Goal: Task Accomplishment & Management: Use online tool/utility

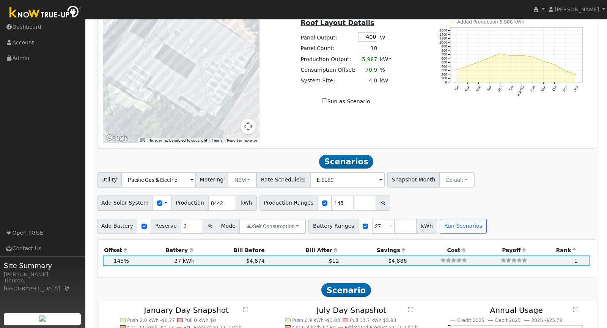
scroll to position [691, 0]
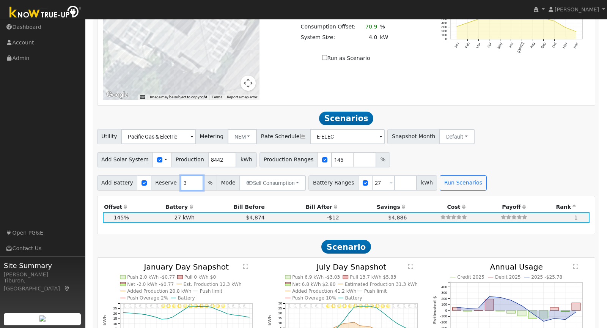
drag, startPoint x: 186, startPoint y: 178, endPoint x: 169, endPoint y: 179, distance: 16.7
click at [169, 179] on div "Add Battery Reserve 3 % Mode Self Consumption Self Consumption Peak Savings Bac…" at bounding box center [201, 182] width 209 height 15
type input "10"
click at [394, 180] on input "number" at bounding box center [405, 182] width 23 height 15
type input "0"
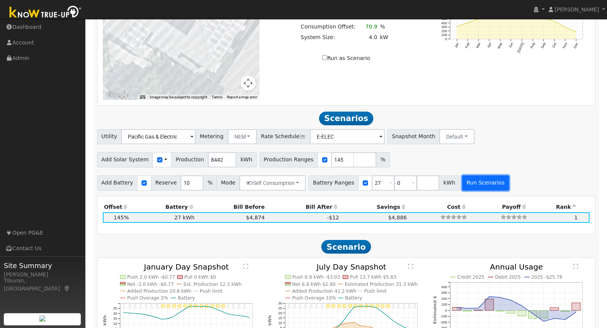
type input "0"
type input "27"
click at [466, 176] on button "Run Scenarios" at bounding box center [485, 182] width 47 height 15
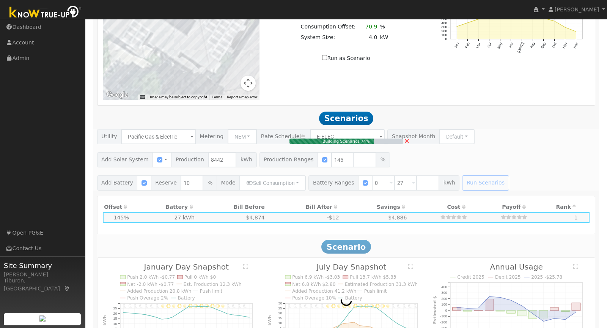
type input "$8,569"
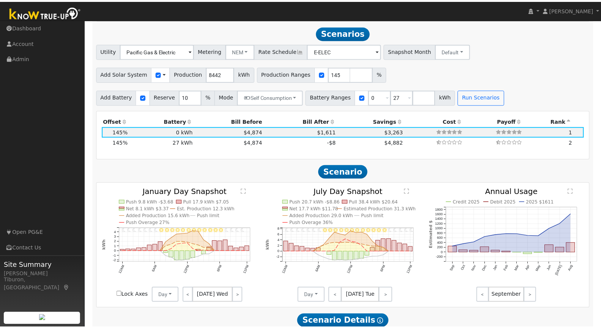
scroll to position [775, 0]
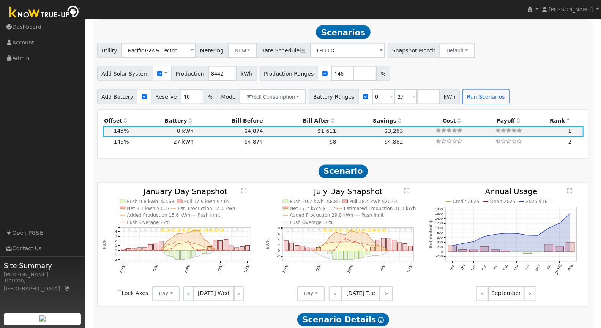
click at [51, 13] on img at bounding box center [46, 12] width 80 height 17
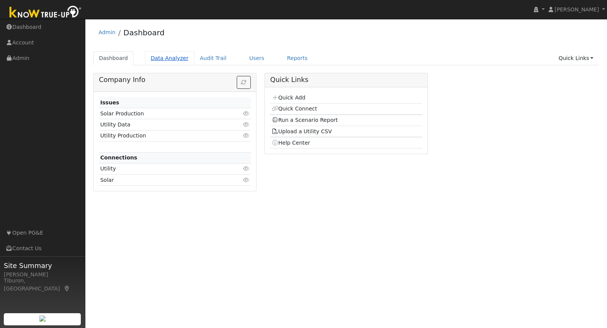
click at [157, 55] on link "Data Analyzer" at bounding box center [169, 58] width 49 height 14
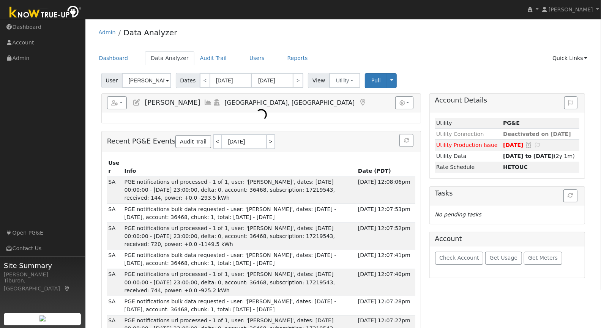
click at [146, 82] on input "[PERSON_NAME]" at bounding box center [146, 80] width 49 height 15
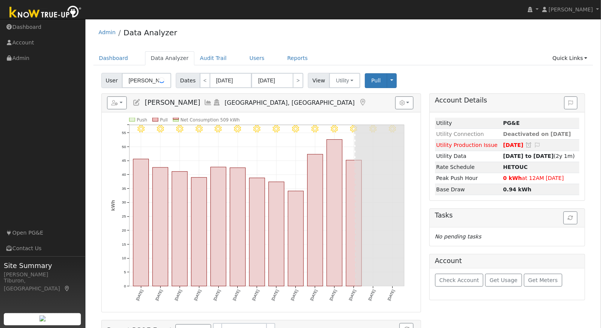
click at [146, 81] on input "[PERSON_NAME]" at bounding box center [146, 80] width 49 height 15
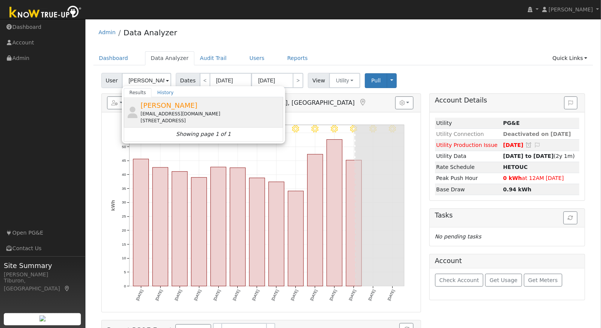
click at [170, 112] on div "matthewyusim@yahoo.com" at bounding box center [210, 113] width 141 height 7
type input "Matthew Yusim"
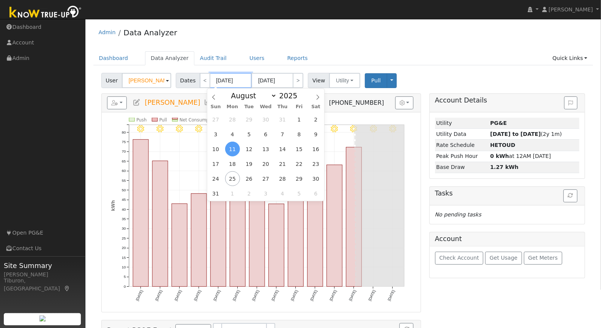
click at [224, 75] on input "08/11/2025" at bounding box center [231, 80] width 42 height 15
click at [299, 98] on span at bounding box center [301, 98] width 5 height 4
type input "2024"
click at [258, 96] on select "January February March April May June July August September October November De…" at bounding box center [252, 95] width 50 height 9
click at [280, 118] on span "1" at bounding box center [282, 119] width 15 height 15
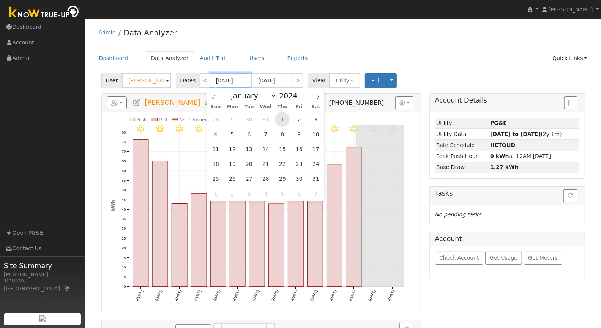
type input "08/01/2024"
type input "08/31/2024"
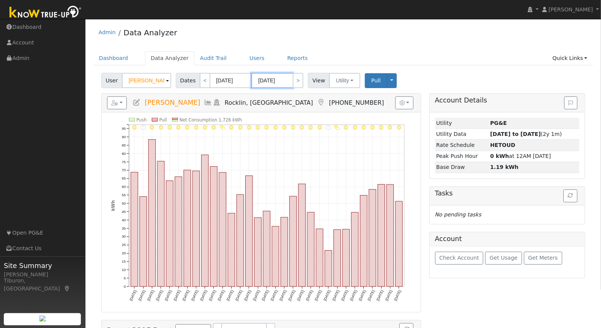
click at [282, 80] on input "08/31/2024" at bounding box center [272, 80] width 42 height 15
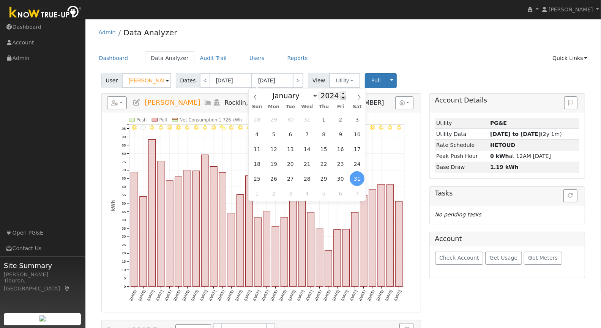
click at [340, 93] on span at bounding box center [342, 93] width 5 height 4
type input "2025"
click at [322, 118] on span "31" at bounding box center [323, 119] width 15 height 15
type input "[DATE]"
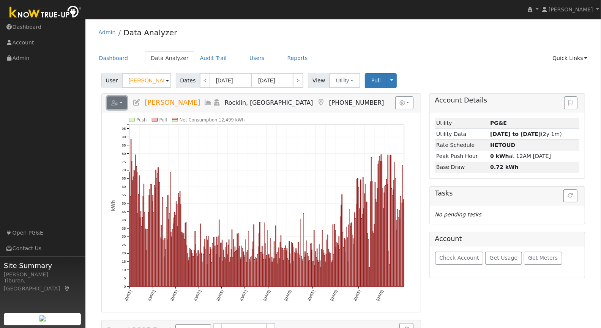
click at [117, 102] on icon "button" at bounding box center [114, 102] width 7 height 5
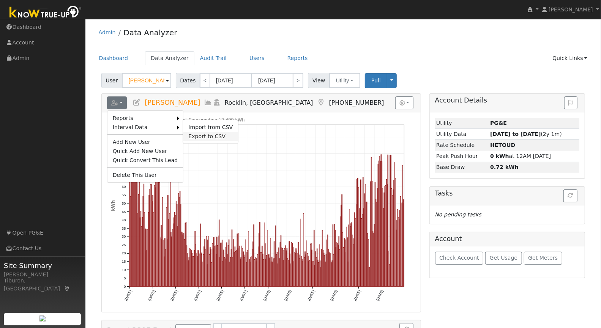
click at [206, 135] on link "Export to CSV" at bounding box center [210, 136] width 55 height 9
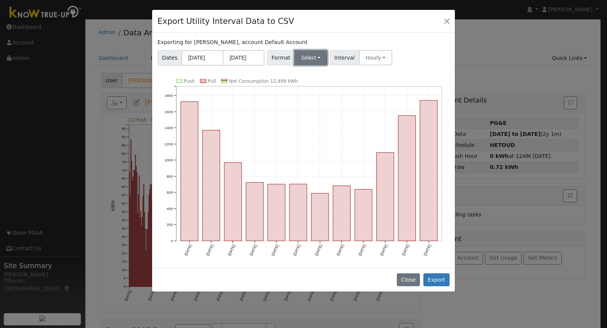
click at [309, 58] on button "Select" at bounding box center [311, 57] width 33 height 15
click at [307, 121] on link "Aurora" at bounding box center [320, 123] width 54 height 11
click at [441, 279] on button "Export" at bounding box center [437, 279] width 26 height 13
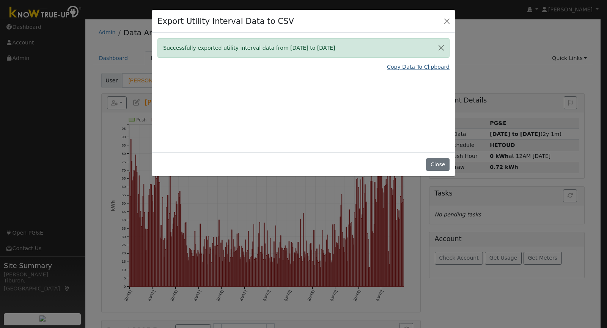
click at [405, 68] on link "Copy Data To Clipboard" at bounding box center [418, 67] width 63 height 8
click at [406, 67] on link "Copy Data To Clipboard" at bounding box center [418, 67] width 63 height 8
click at [438, 165] on button "Close" at bounding box center [437, 164] width 23 height 13
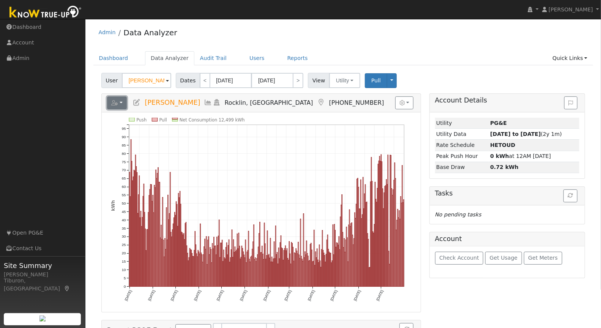
click at [121, 104] on button "button" at bounding box center [117, 102] width 20 height 13
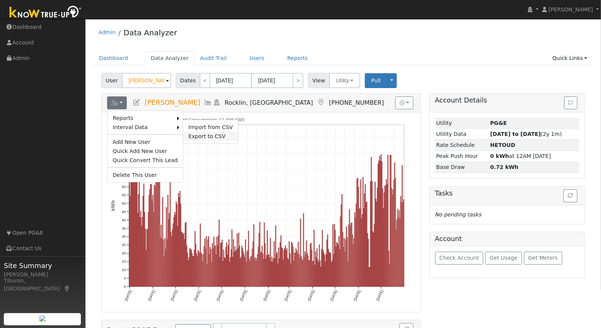
click at [196, 135] on link "Export to CSV" at bounding box center [210, 136] width 55 height 9
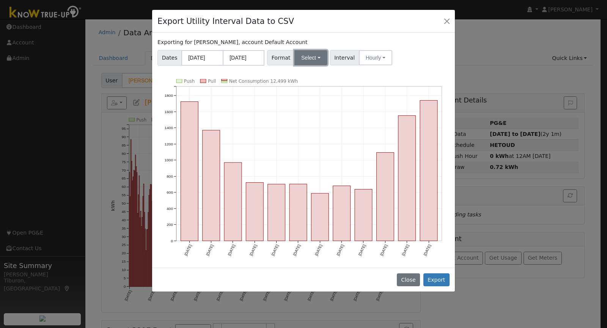
click at [306, 57] on button "Select" at bounding box center [311, 57] width 33 height 15
click at [309, 122] on link "Aurora" at bounding box center [320, 123] width 54 height 11
click at [440, 278] on button "Export" at bounding box center [437, 279] width 26 height 13
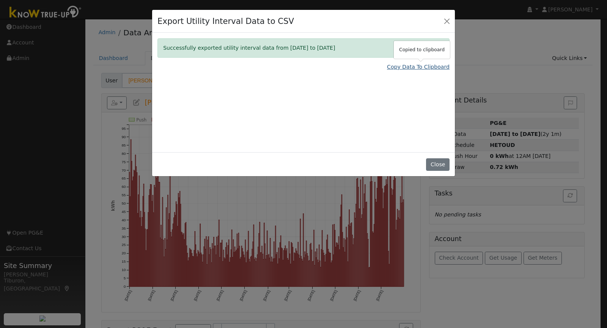
click at [419, 66] on link "Copy Data To Clipboard" at bounding box center [418, 67] width 63 height 8
click at [439, 161] on button "Close" at bounding box center [437, 164] width 23 height 13
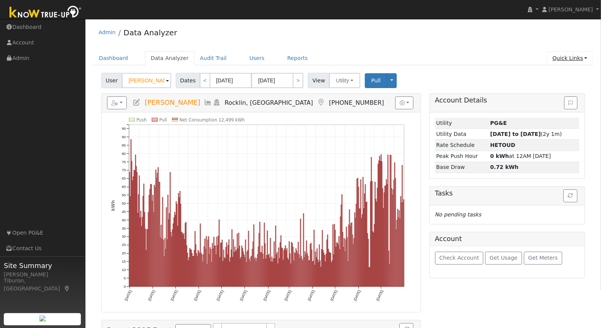
click at [570, 58] on link "Quick Links" at bounding box center [570, 58] width 46 height 14
click at [559, 101] on link "Run a Scenario Report" at bounding box center [554, 101] width 77 height 11
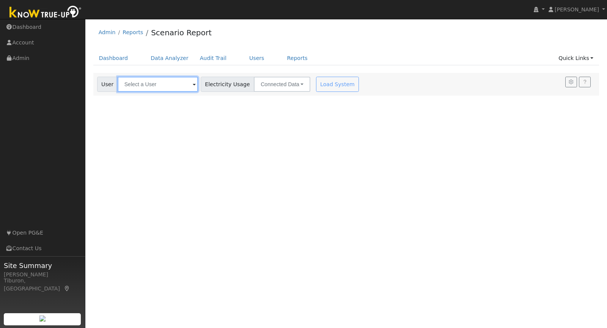
click at [137, 86] on input "text" at bounding box center [158, 84] width 80 height 15
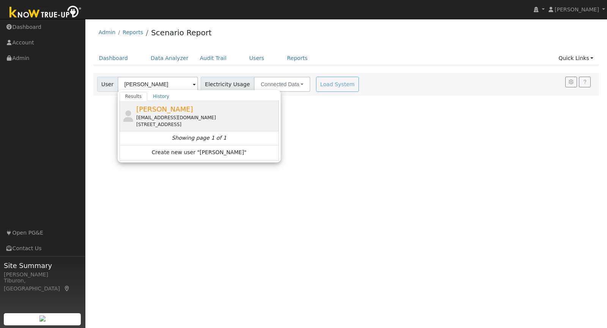
click at [181, 119] on div "[EMAIL_ADDRESS][DOMAIN_NAME]" at bounding box center [206, 117] width 141 height 7
type input "[PERSON_NAME]"
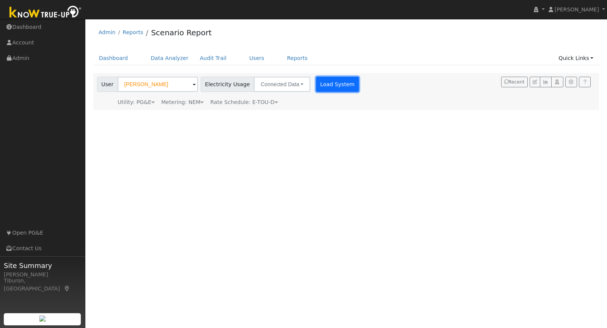
click at [324, 80] on button "Load System" at bounding box center [337, 84] width 43 height 15
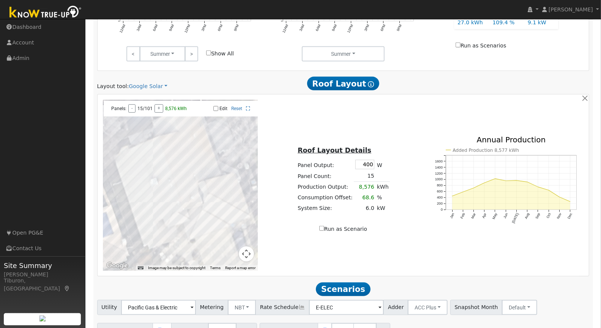
scroll to position [403, 0]
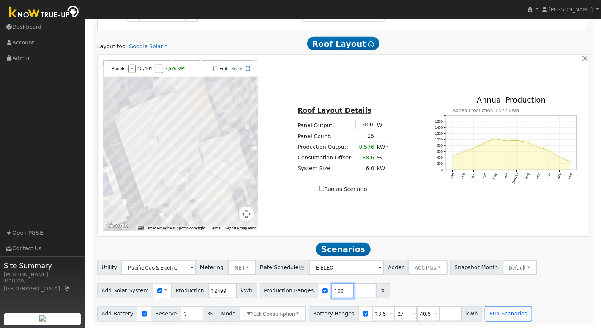
drag, startPoint x: 334, startPoint y: 289, endPoint x: 305, endPoint y: 289, distance: 28.5
click at [305, 289] on div "Production Ranges 100 %" at bounding box center [325, 290] width 131 height 15
type input "120"
click at [354, 287] on input "number" at bounding box center [365, 290] width 23 height 15
type input "140"
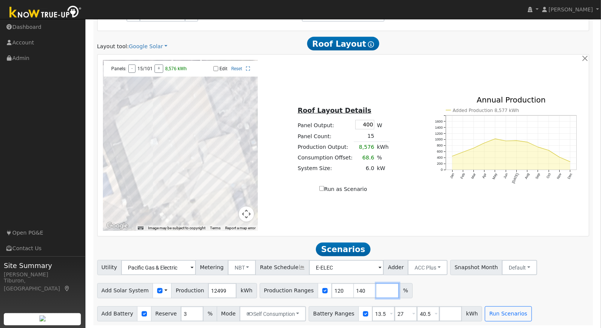
click at [376, 291] on input "number" at bounding box center [387, 290] width 23 height 15
type input "160"
click at [398, 289] on input "number" at bounding box center [409, 290] width 23 height 15
type input "180"
drag, startPoint x: 376, startPoint y: 314, endPoint x: 362, endPoint y: 314, distance: 14.4
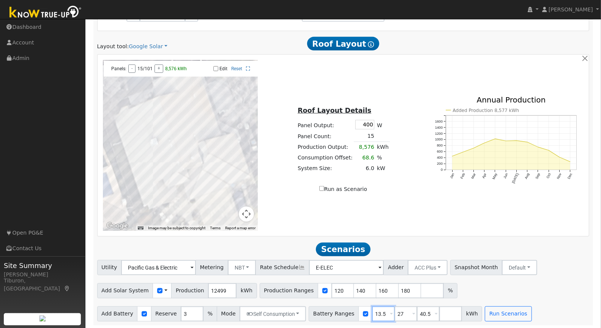
click at [362, 314] on div "Battery Ranges 13.5 Overrides Reserve % Mode None None Self Consumption Peak Sa…" at bounding box center [395, 313] width 173 height 15
click at [439, 312] on input "number" at bounding box center [450, 313] width 23 height 15
type input "8"
type input "13.5"
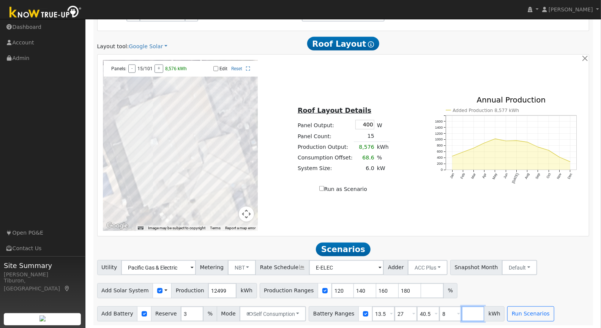
type input "27"
type input "40.5"
click at [461, 313] on input "number" at bounding box center [472, 313] width 23 height 15
type input "16"
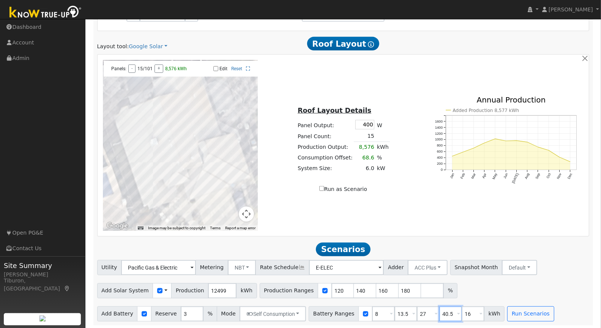
type input "27"
drag, startPoint x: 443, startPoint y: 313, endPoint x: 427, endPoint y: 319, distance: 17.2
click at [427, 313] on div "Battery Ranges 8 Overrides Reserve % Mode None None Self Consumption Peak Savin…" at bounding box center [407, 313] width 196 height 15
drag, startPoint x: 465, startPoint y: 312, endPoint x: 450, endPoint y: 313, distance: 15.6
click at [450, 313] on div "Battery Ranges 8 Overrides Reserve % Mode None None Self Consumption Peak Savin…" at bounding box center [407, 313] width 196 height 15
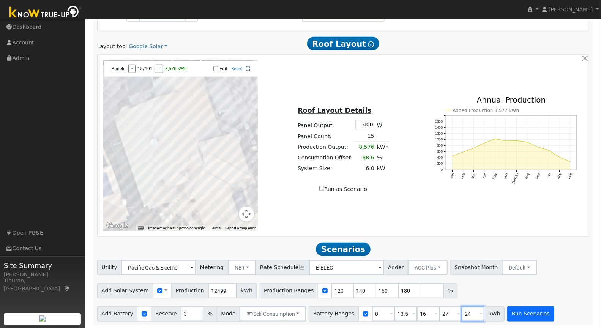
type input "24"
type input "27"
click at [519, 310] on button "Run Scenarios" at bounding box center [530, 313] width 47 height 15
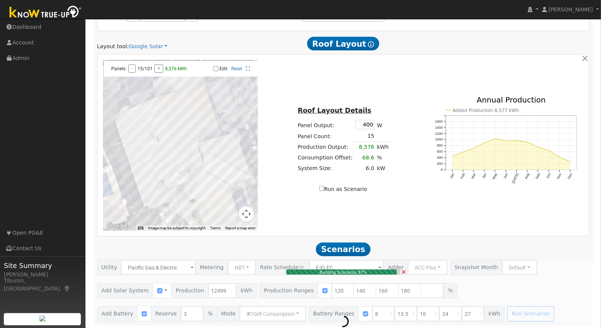
type input "10.0"
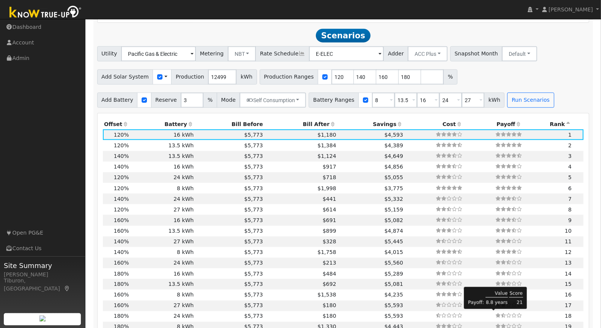
scroll to position [621, 0]
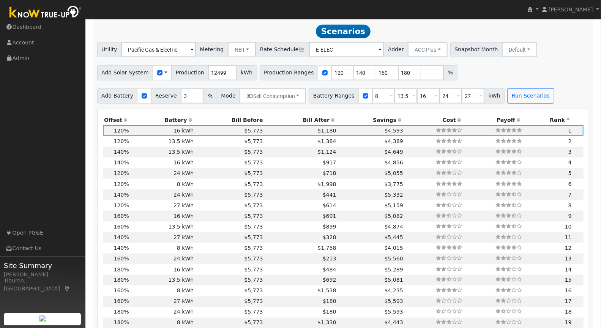
click at [308, 117] on th "Bill After" at bounding box center [300, 120] width 73 height 11
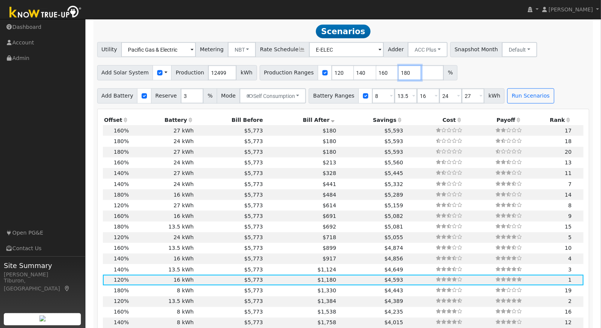
drag, startPoint x: 401, startPoint y: 73, endPoint x: 378, endPoint y: 72, distance: 22.8
click at [378, 72] on div "Production Ranges 120 140 160 180 %" at bounding box center [359, 72] width 198 height 15
drag, startPoint x: 332, startPoint y: 70, endPoint x: 310, endPoint y: 71, distance: 21.6
click at [310, 71] on div "Production Ranges 120 140 160 180 %" at bounding box center [359, 72] width 198 height 15
type input "140"
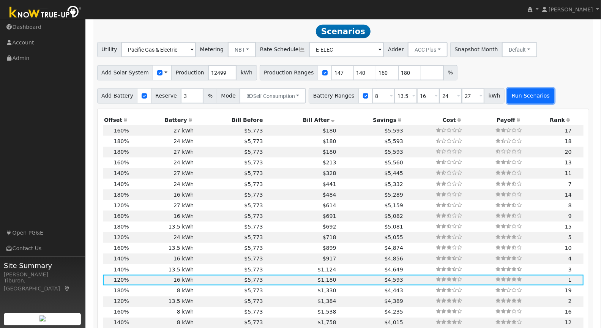
type input "147"
click at [530, 95] on button "Run Scenarios" at bounding box center [530, 95] width 47 height 15
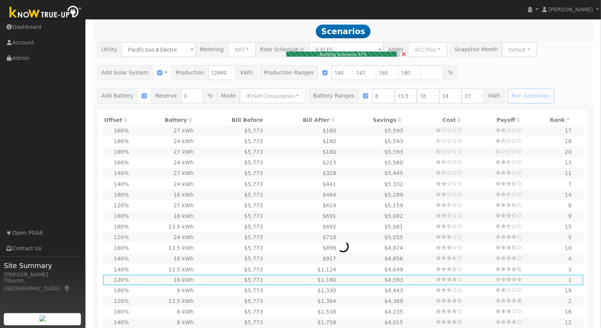
type input "11.7"
type input "$40,831"
type input "$16,200"
type input "$17,109"
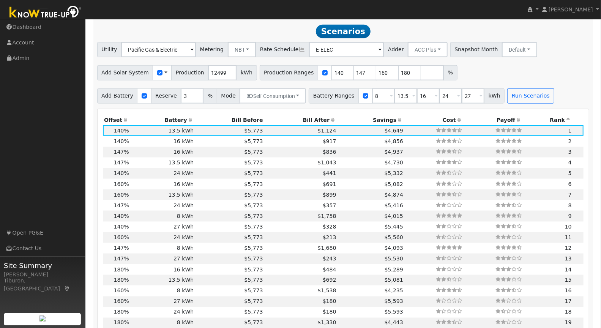
click at [310, 118] on th "Bill After" at bounding box center [300, 120] width 73 height 11
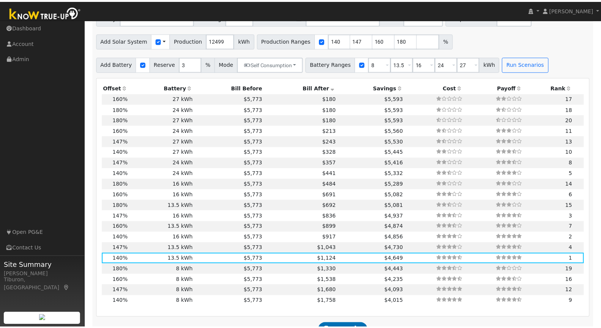
scroll to position [652, 0]
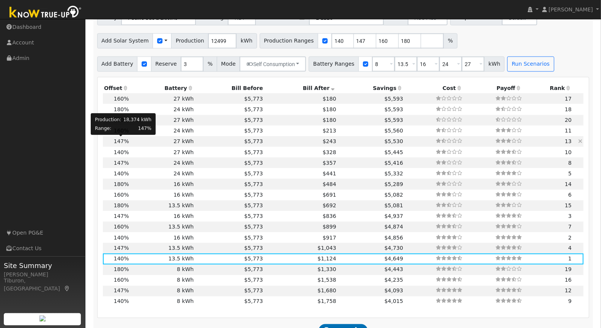
click at [122, 140] on span "147%" at bounding box center [121, 141] width 15 height 6
type input "12.2"
type input "$42,873"
type input "$32,400"
type input "$22,582"
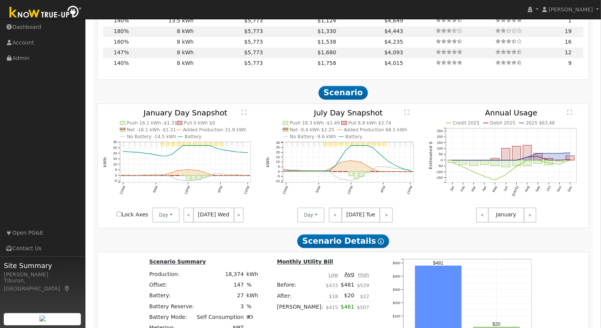
scroll to position [861, 0]
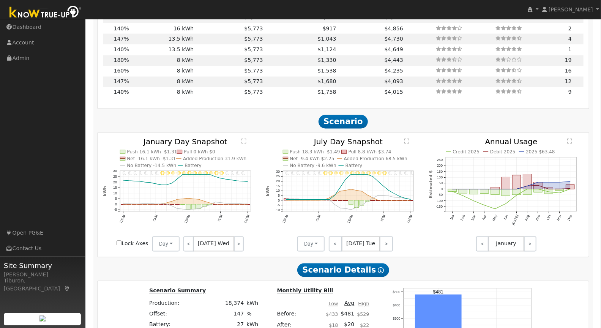
click at [243, 142] on text "" at bounding box center [243, 141] width 5 height 6
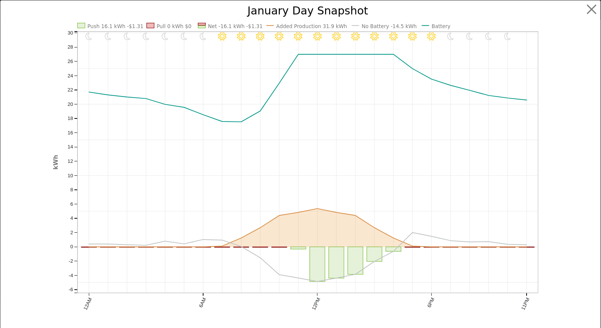
scroll to position [864, 0]
click at [591, 9] on button "button" at bounding box center [598, 9] width 14 height 14
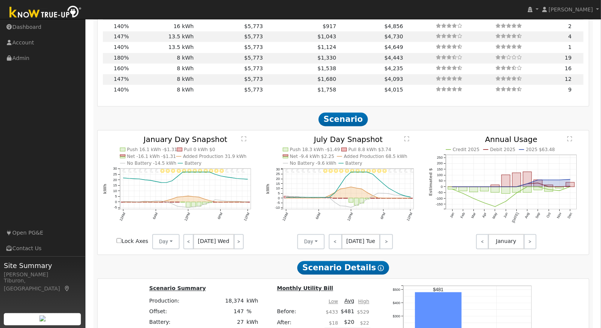
click at [408, 138] on text "" at bounding box center [406, 139] width 5 height 6
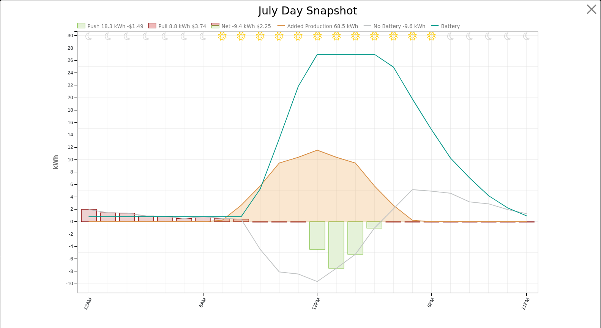
scroll to position [866, 0]
click at [592, 10] on button "button" at bounding box center [598, 9] width 14 height 14
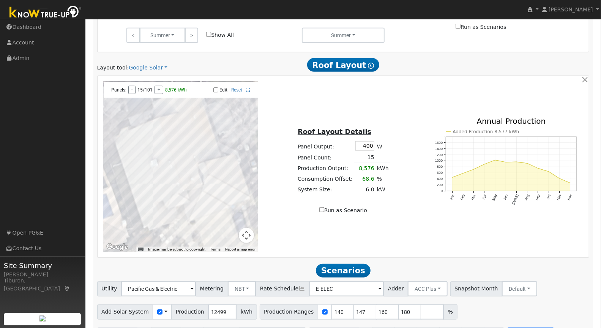
scroll to position [464, 0]
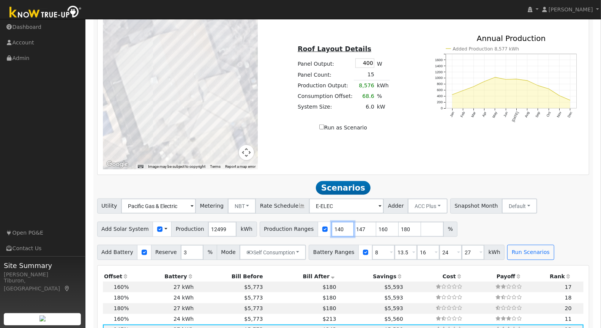
drag, startPoint x: 333, startPoint y: 228, endPoint x: 307, endPoint y: 227, distance: 25.8
click at [307, 227] on div "Production Ranges 140 147 160 180 %" at bounding box center [359, 229] width 198 height 15
type input "147"
type input "160"
type input "180"
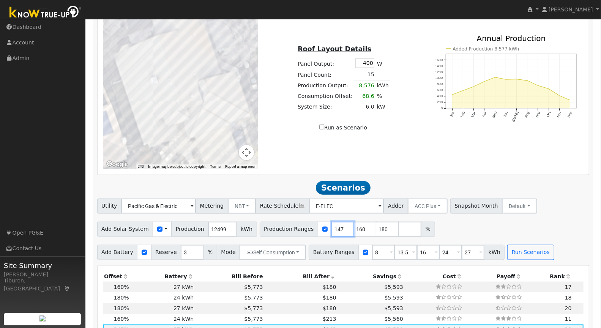
type input "147"
drag, startPoint x: 356, startPoint y: 226, endPoint x: 341, endPoint y: 226, distance: 14.8
click at [354, 226] on input "161" at bounding box center [365, 229] width 23 height 15
drag, startPoint x: 354, startPoint y: 227, endPoint x: 337, endPoint y: 228, distance: 17.1
click at [337, 228] on div "Production Ranges 147 161 180 %" at bounding box center [347, 229] width 175 height 15
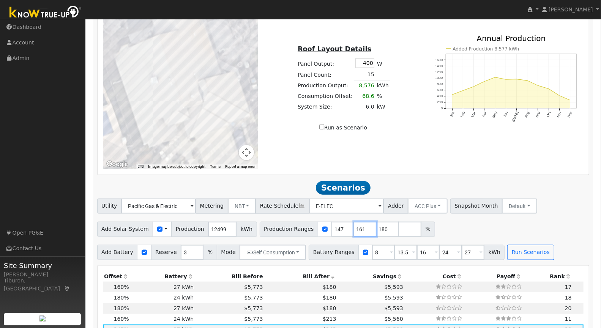
type input "180"
drag, startPoint x: 350, startPoint y: 228, endPoint x: 339, endPoint y: 230, distance: 11.9
click at [340, 228] on div "Production Ranges 147 180 %" at bounding box center [336, 229] width 153 height 15
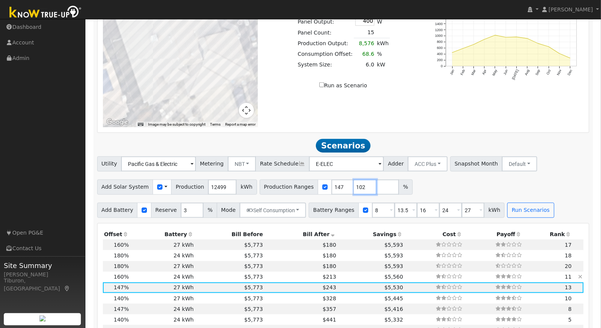
scroll to position [534, 0]
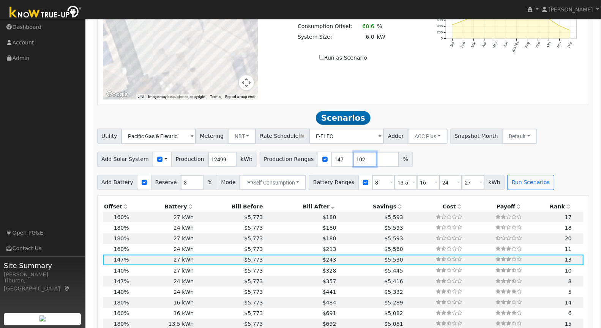
type input "102"
type input "147"
drag, startPoint x: 370, startPoint y: 182, endPoint x: 353, endPoint y: 183, distance: 17.1
click at [353, 183] on div "Battery Ranges 8 Overrides Reserve % Mode None None Self Consumption Peak Savin…" at bounding box center [407, 182] width 196 height 15
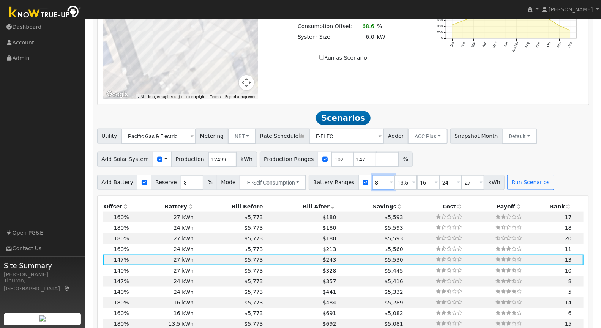
type input "13.5"
type input "16"
type input "24"
type input "27"
drag, startPoint x: 377, startPoint y: 182, endPoint x: 356, endPoint y: 183, distance: 21.3
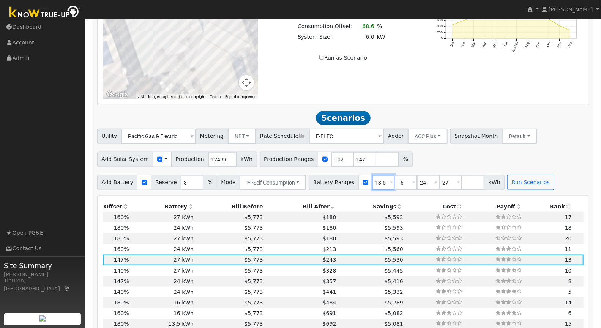
click at [356, 183] on div "Battery Ranges 13.5 Overrides Reserve % Mode None None Self Consumption Peak Sa…" at bounding box center [407, 182] width 196 height 15
type input "16"
type input "24"
type input "27"
type input "16"
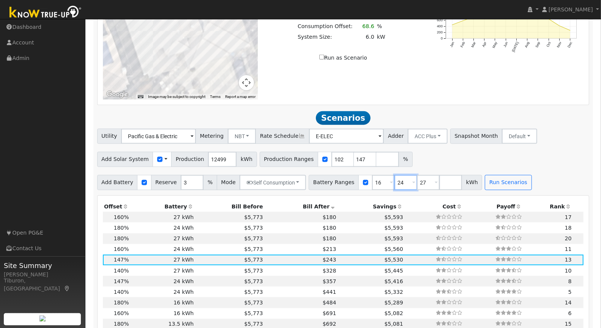
drag, startPoint x: 395, startPoint y: 182, endPoint x: 383, endPoint y: 182, distance: 12.5
click at [383, 182] on div "Battery Ranges 16 Overrides Reserve % Mode None None Self Consumption Peak Savi…" at bounding box center [395, 182] width 173 height 15
click at [439, 180] on input "number" at bounding box center [450, 182] width 23 height 15
type input "13.5"
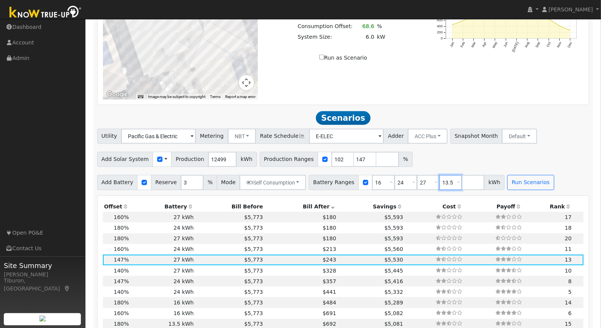
type input "16"
type input "24"
type input "27"
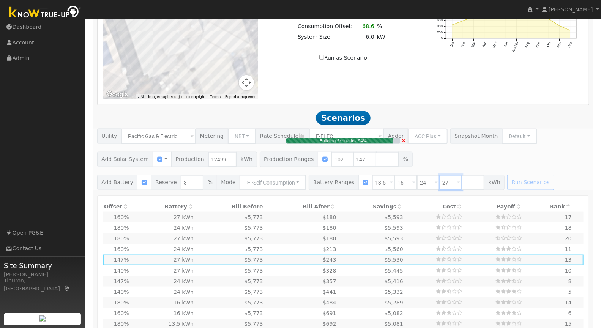
type input "8.5"
type input "$29,748"
type input "$16,200"
type input "$13,784"
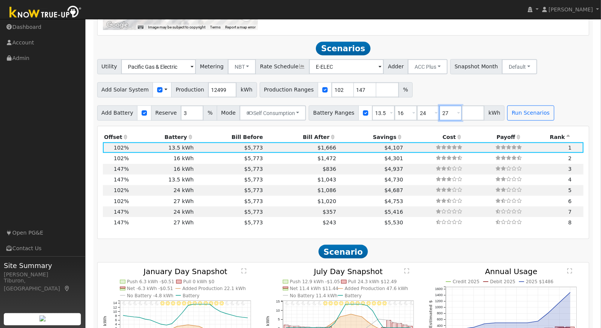
scroll to position [621, 0]
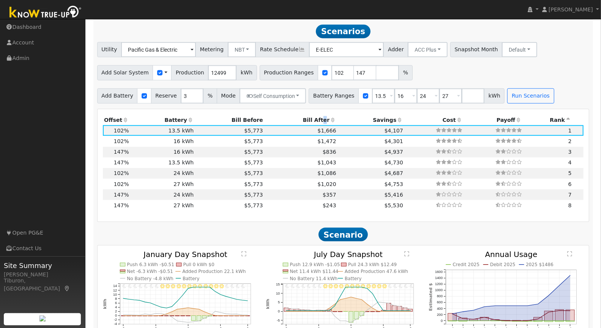
drag, startPoint x: 315, startPoint y: 117, endPoint x: 312, endPoint y: 119, distance: 3.9
click at [312, 119] on th "Bill After" at bounding box center [300, 120] width 73 height 11
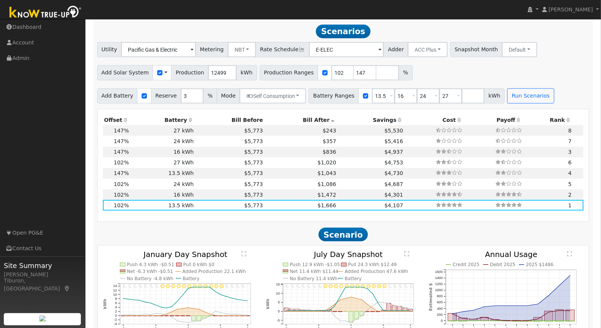
click at [538, 71] on div "Add Solar System Use CSV Data Production 12499 kWh Production Ranges 102 147 %" at bounding box center [343, 72] width 495 height 18
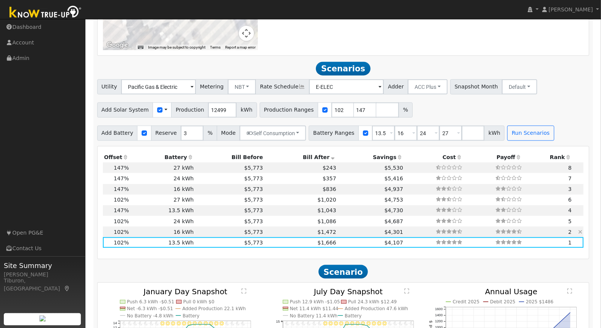
click at [208, 232] on td "$5,773" at bounding box center [229, 232] width 69 height 11
type input "$19,200"
type input "$14,684"
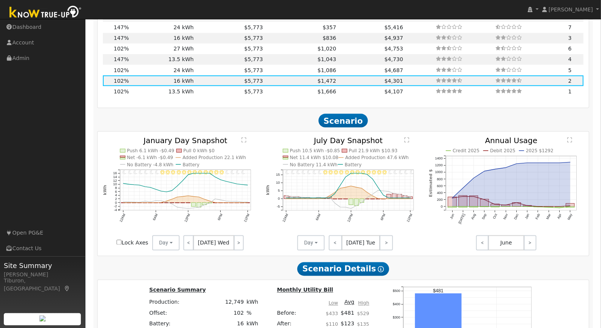
click at [242, 139] on text "" at bounding box center [243, 140] width 5 height 6
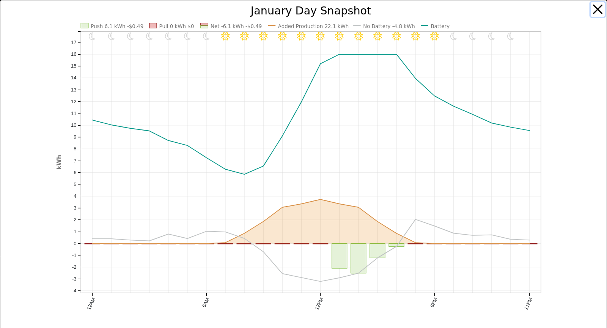
click at [592, 11] on button "button" at bounding box center [598, 9] width 14 height 14
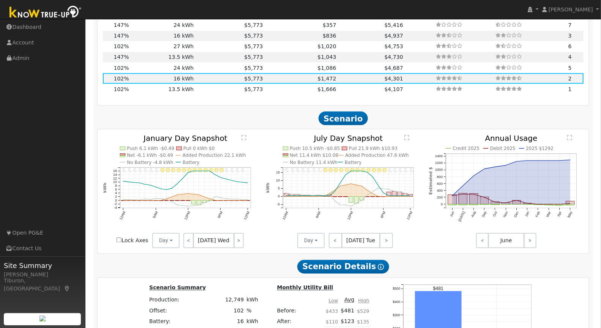
click at [405, 136] on text "" at bounding box center [406, 138] width 5 height 6
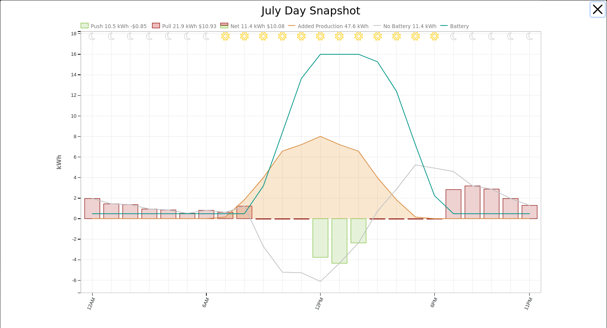
click at [592, 8] on button "button" at bounding box center [598, 9] width 14 height 14
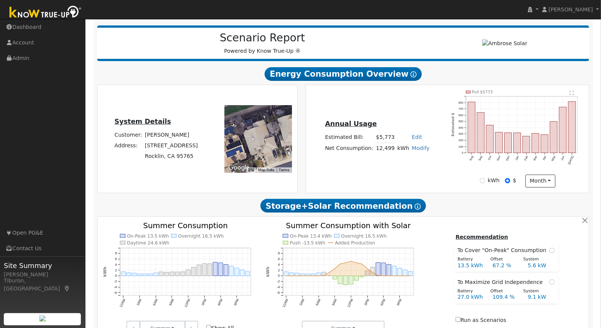
scroll to position [0, 0]
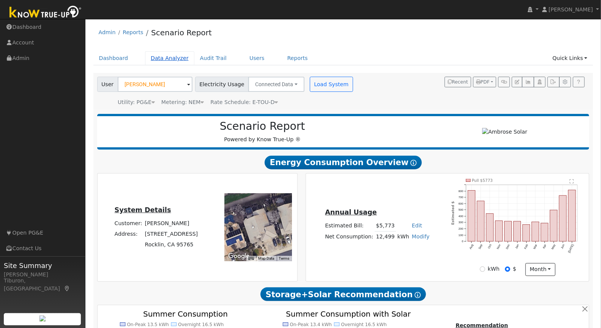
click at [159, 59] on link "Data Analyzer" at bounding box center [169, 58] width 49 height 14
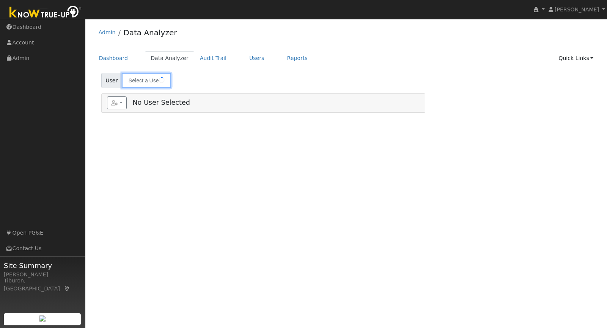
type input "[PERSON_NAME]"
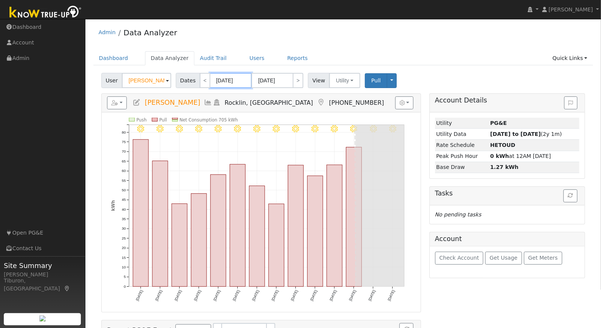
click at [234, 79] on input "[DATE]" at bounding box center [231, 80] width 42 height 15
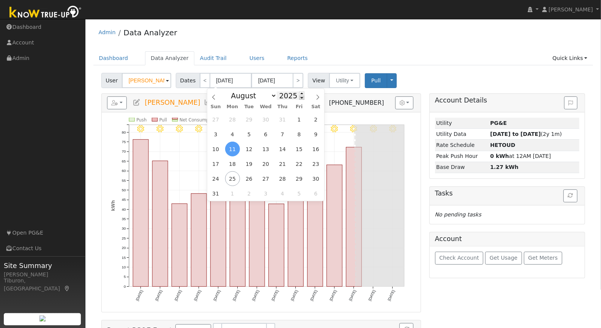
click at [299, 98] on span at bounding box center [301, 98] width 5 height 4
type input "2024"
click at [257, 99] on select "January February March April May June July August September October November De…" at bounding box center [252, 95] width 50 height 9
click at [282, 119] on span "1" at bounding box center [282, 119] width 15 height 15
type input "[DATE]"
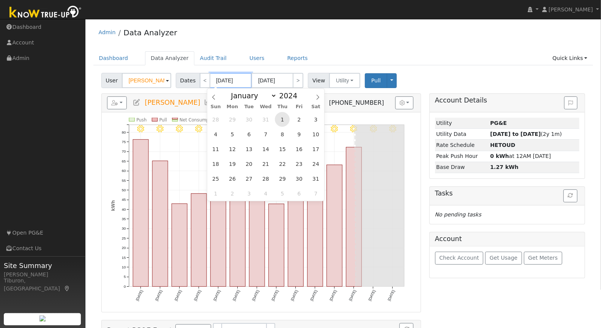
type input "[DATE]"
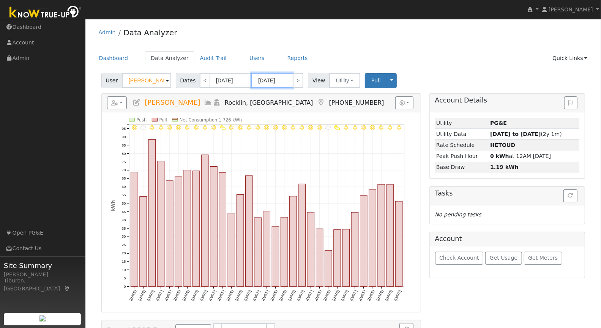
click at [276, 83] on input "[DATE]" at bounding box center [272, 80] width 42 height 15
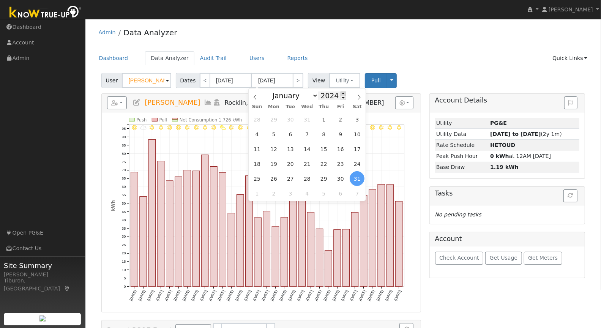
click at [341, 93] on span at bounding box center [342, 93] width 5 height 4
type input "2025"
click at [294, 96] on select "January February March April May June July August September October November De…" at bounding box center [293, 95] width 50 height 9
click at [321, 120] on span "31" at bounding box center [323, 119] width 15 height 15
type input "[DATE]"
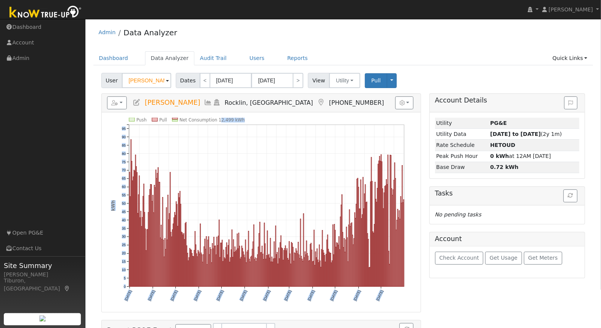
drag, startPoint x: 246, startPoint y: 120, endPoint x: 188, endPoint y: 147, distance: 63.7
click at [218, 118] on icon "Push Pull Net Consumption 12,499 kWh [DATE] [DATE] [DATE] [DATE] [DATE] [DATE] …" at bounding box center [261, 215] width 301 height 194
click at [255, 118] on icon "Push Pull Net Consumption 12,499 kWh [DATE] [DATE] [DATE] [DATE] [DATE] [DATE] …" at bounding box center [261, 215] width 301 height 194
click at [570, 58] on link "Quick Links" at bounding box center [570, 58] width 46 height 14
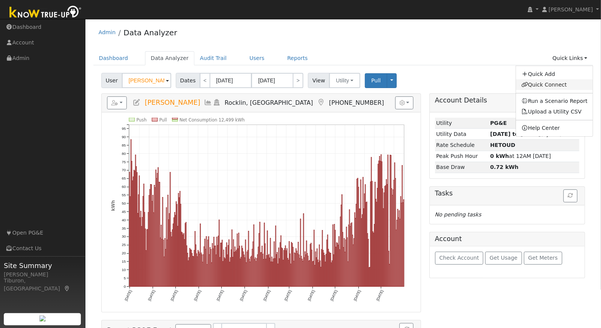
click at [546, 85] on link "Quick Connect" at bounding box center [554, 84] width 77 height 11
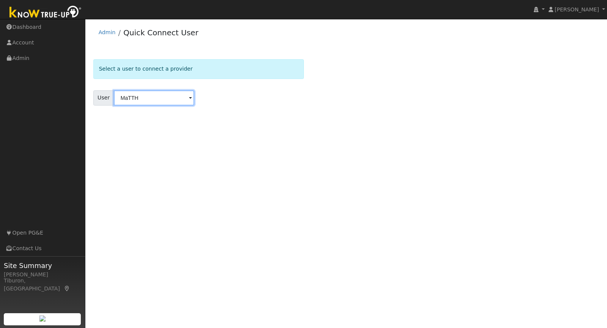
type input "MaTTHE"
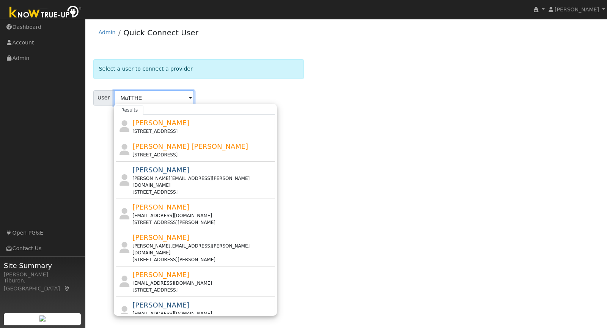
click at [148, 96] on input "MaTTHE" at bounding box center [154, 97] width 80 height 15
drag, startPoint x: 148, startPoint y: 96, endPoint x: 105, endPoint y: 93, distance: 43.1
click at [105, 93] on div "User MaTTHE Results [PERSON_NAME] [STREET_ADDRESS][PERSON_NAME] [PERSON_NAME] […" at bounding box center [198, 97] width 211 height 15
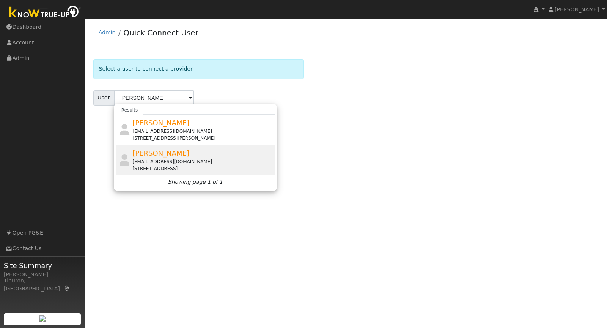
click at [157, 158] on div "matthewyusim@yahoo.com" at bounding box center [202, 161] width 141 height 7
type input "Matthew Yusim"
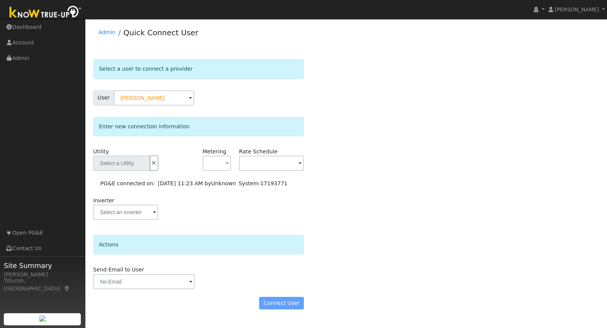
type input "PG&E"
click at [513, 57] on div "Select a user to connect a provider User Matthew Yusim Account Default Account …" at bounding box center [346, 184] width 514 height 266
click at [67, 12] on img at bounding box center [46, 12] width 80 height 17
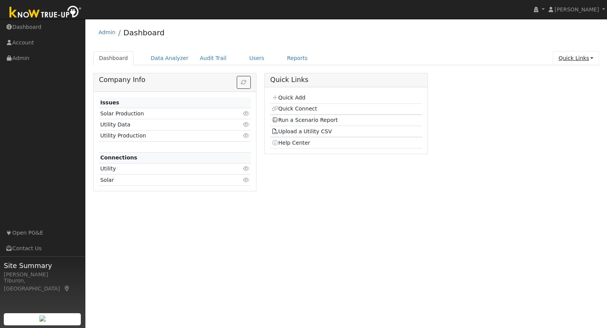
click at [579, 60] on link "Quick Links" at bounding box center [576, 58] width 46 height 14
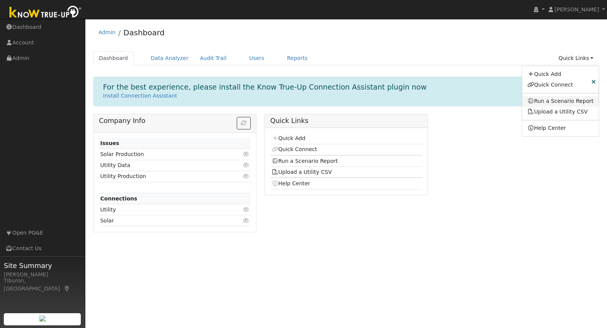
click at [559, 103] on link "Run a Scenario Report" at bounding box center [560, 101] width 77 height 11
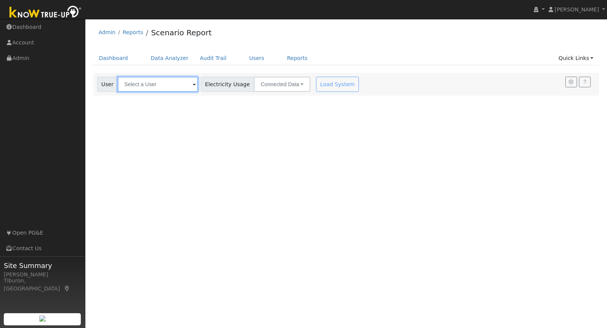
click at [154, 85] on input "text" at bounding box center [158, 84] width 80 height 15
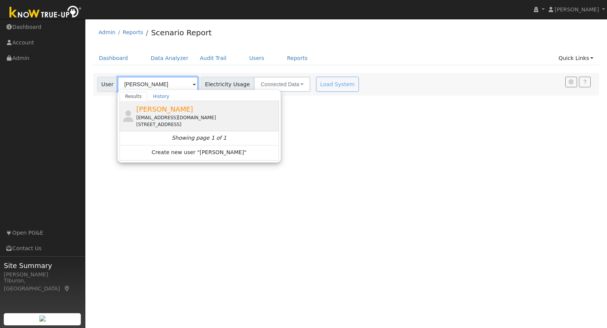
type input "[PERSON_NAME]"
click at [178, 114] on div "matthewyusim@yahoo.com" at bounding box center [206, 117] width 141 height 7
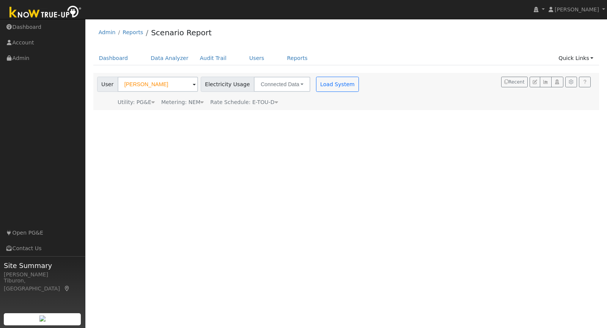
click at [190, 101] on div "Metering: NEM" at bounding box center [182, 102] width 43 height 8
click at [205, 111] on button "NEM" at bounding box center [220, 113] width 30 height 15
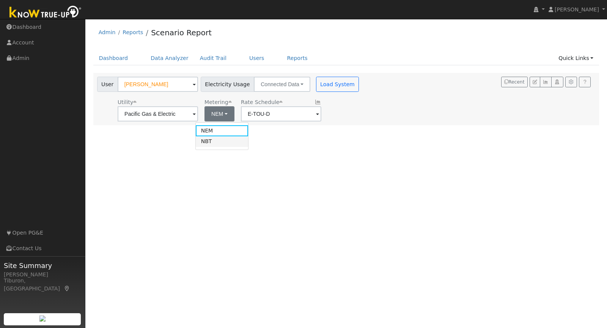
click at [220, 139] on link "NBT" at bounding box center [222, 141] width 53 height 11
type input "E-ELEC"
click at [439, 124] on div "User Matthew Yusim Account Default Account Default Account 5914 Blackstone Driv…" at bounding box center [346, 99] width 506 height 52
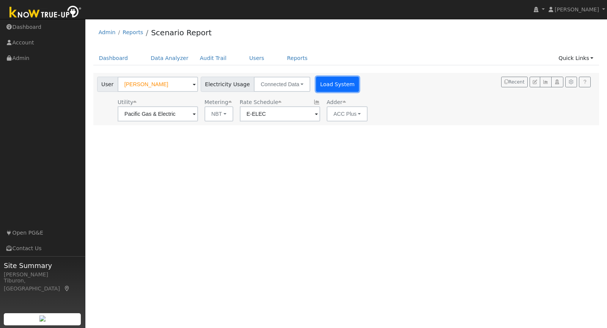
click at [317, 79] on button "Load System" at bounding box center [337, 84] width 43 height 15
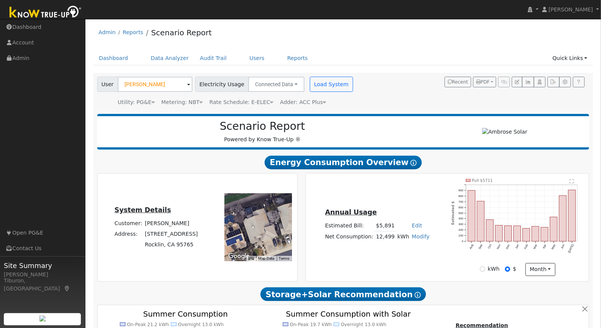
scroll to position [403, 0]
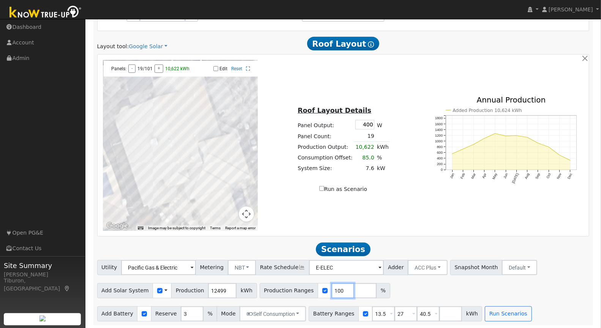
drag, startPoint x: 334, startPoint y: 288, endPoint x: 311, endPoint y: 286, distance: 22.8
click at [316, 286] on div "Production Ranges 100 %" at bounding box center [325, 290] width 131 height 15
type input "136"
click at [354, 290] on input "number" at bounding box center [365, 290] width 23 height 15
type input "102"
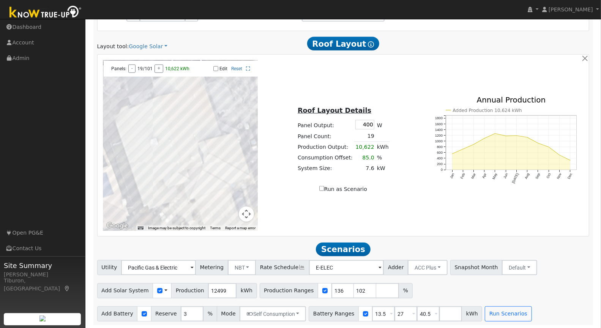
type input "102"
type input "136"
click at [326, 217] on div "← Move left → Move right ↑ Move up ↓ Move down + Zoom in - Zoom out Home Jump l…" at bounding box center [343, 145] width 489 height 171
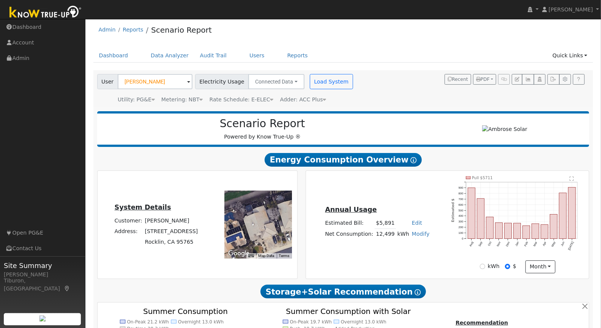
scroll to position [3, 0]
click at [162, 57] on link "Data Analyzer" at bounding box center [169, 55] width 49 height 14
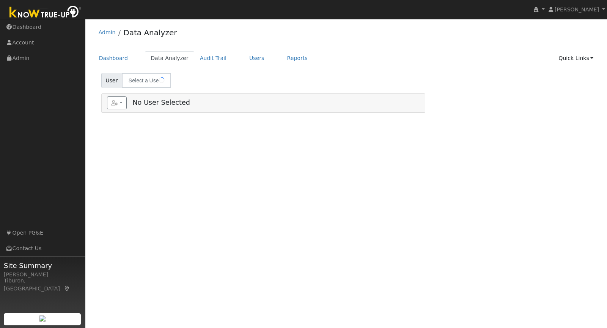
select select "7"
type input "[PERSON_NAME]"
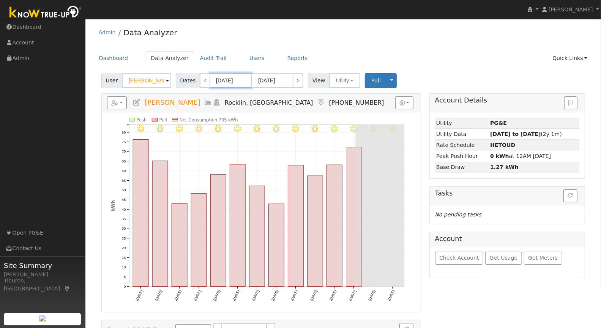
click at [221, 81] on input "[DATE]" at bounding box center [231, 80] width 42 height 15
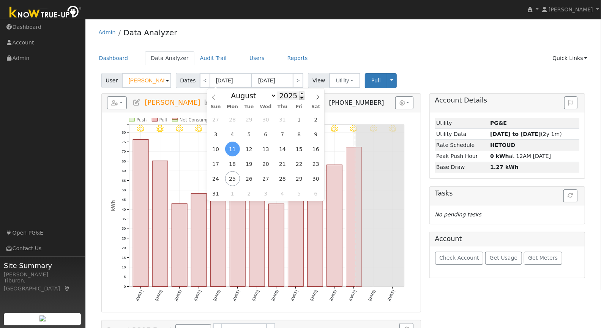
click at [299, 99] on span at bounding box center [301, 98] width 5 height 4
type input "2023"
click at [253, 120] on span "1" at bounding box center [249, 119] width 15 height 15
type input "[DATE]"
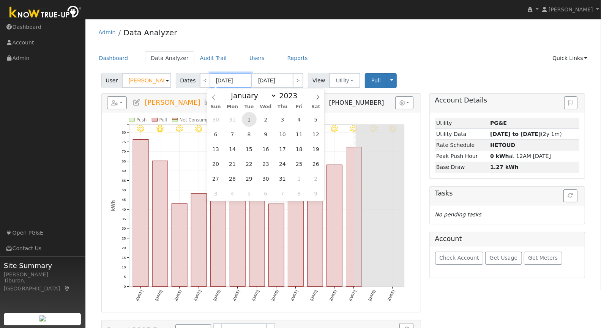
type input "[DATE]"
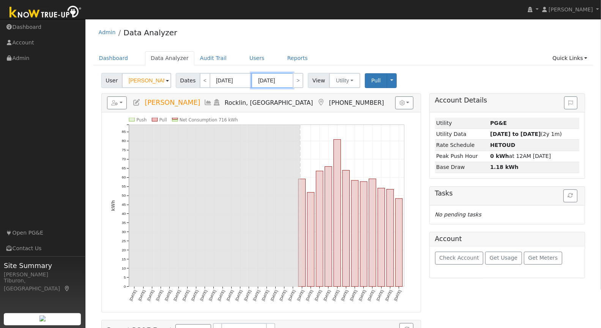
click at [279, 77] on input "[DATE]" at bounding box center [272, 80] width 42 height 15
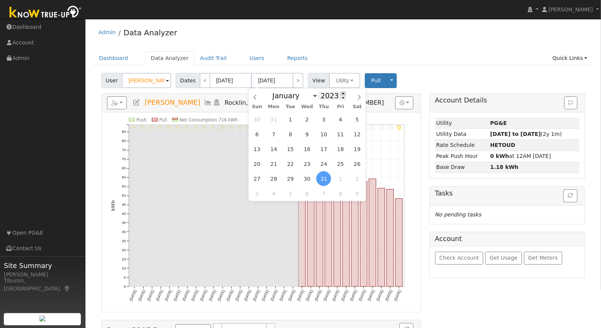
click at [340, 93] on span at bounding box center [342, 93] width 5 height 4
type input "2024"
click at [309, 119] on span "31" at bounding box center [306, 119] width 15 height 15
type input "[DATE]"
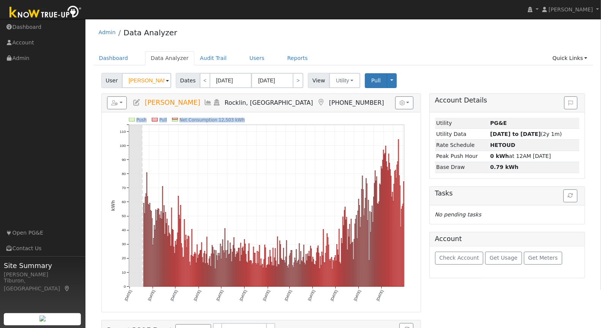
drag, startPoint x: 245, startPoint y: 117, endPoint x: 214, endPoint y: 116, distance: 30.8
click at [214, 118] on icon "Push Pull Net Consumption 12,503 kWh [DATE] [DATE] [DATE] [DATE] [DATE] [DATE] …" at bounding box center [261, 215] width 301 height 194
click at [295, 80] on link ">" at bounding box center [298, 80] width 11 height 15
type input "[DATE]"
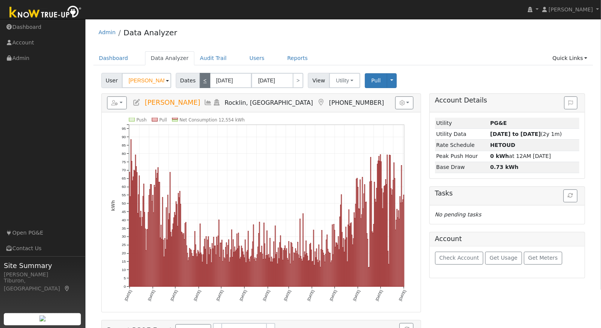
click at [204, 82] on link "<" at bounding box center [205, 80] width 11 height 15
type input "[DATE]"
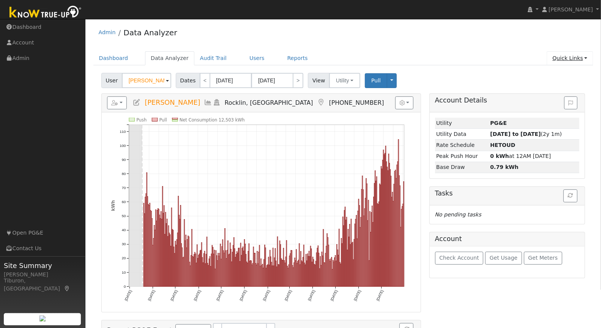
click at [569, 59] on link "Quick Links" at bounding box center [570, 58] width 46 height 14
click at [563, 99] on link "Run a Scenario Report" at bounding box center [554, 101] width 77 height 11
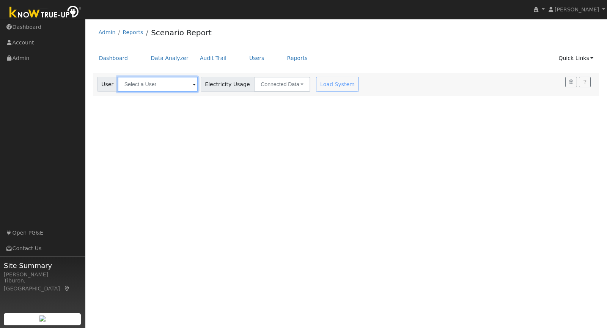
click at [152, 84] on input "text" at bounding box center [158, 84] width 80 height 15
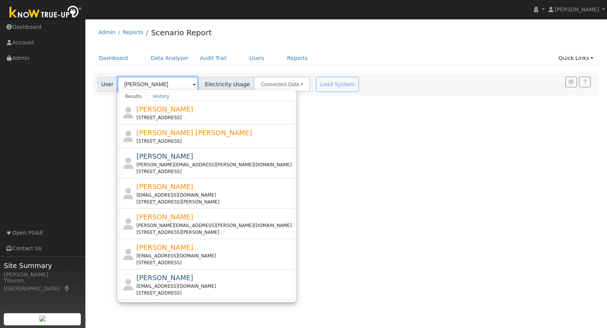
click at [164, 84] on input "[PERSON_NAME]" at bounding box center [158, 84] width 80 height 15
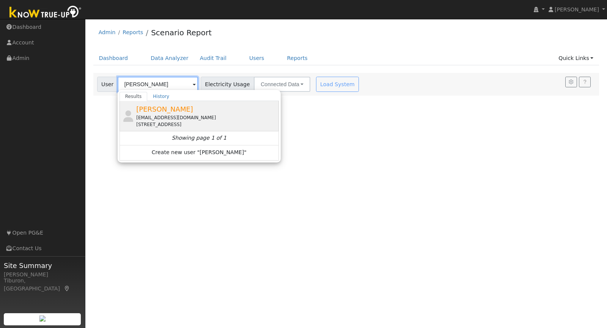
type input "[PERSON_NAME]"
click at [194, 119] on div "[EMAIL_ADDRESS][DOMAIN_NAME]" at bounding box center [206, 117] width 141 height 7
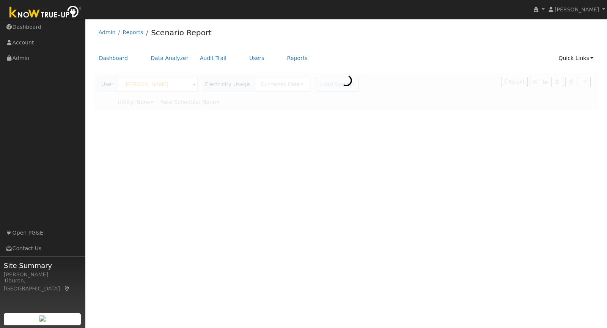
type input "Pacific Gas & Electric"
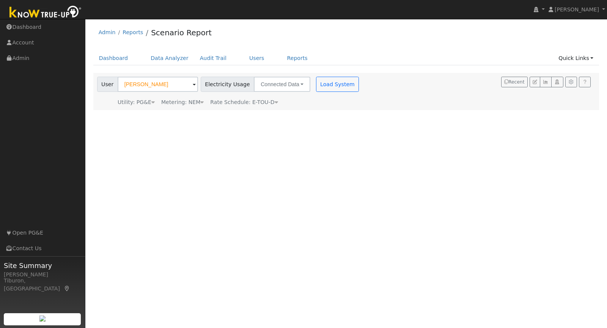
click at [194, 101] on div "Metering: NEM" at bounding box center [182, 102] width 43 height 8
click at [207, 112] on button "NEM" at bounding box center [220, 113] width 30 height 15
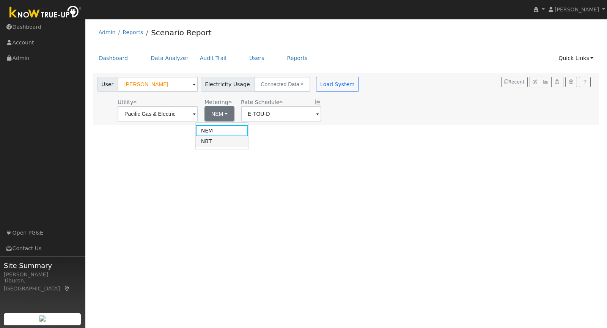
click at [212, 140] on link "NBT" at bounding box center [222, 141] width 53 height 11
type input "E-ELEC"
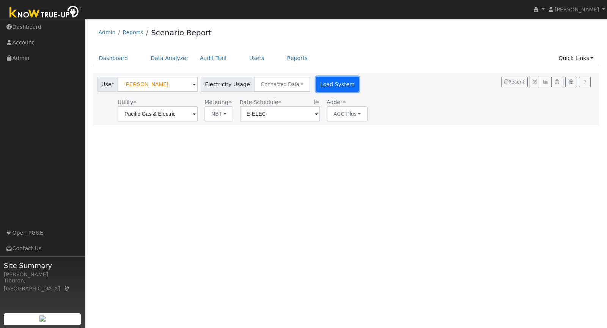
click at [329, 85] on button "Load System" at bounding box center [337, 84] width 43 height 15
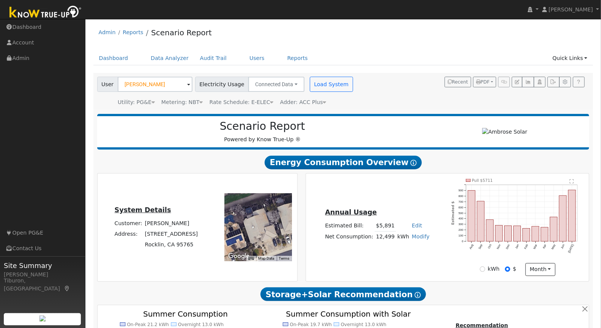
drag, startPoint x: 366, startPoint y: 199, endPoint x: 360, endPoint y: 194, distance: 7.5
click at [364, 198] on div "Annual Usage Estimated Bill: $5,891 Edit Estimated Bill $ Annual Net Consumptio…" at bounding box center [447, 227] width 280 height 97
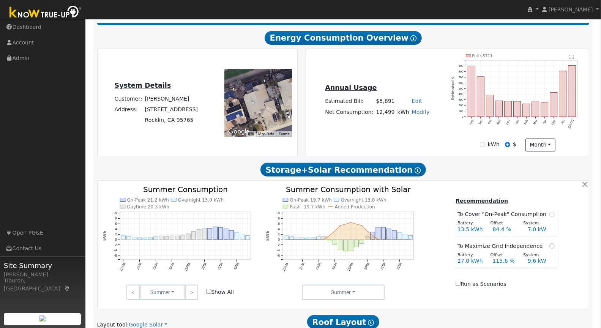
click at [362, 193] on icon "On-Peak 19.7 kWh Overnight 13.0 kWh Push -19.7 kWh Added Production 12AM 3AM 6A…" at bounding box center [343, 239] width 155 height 107
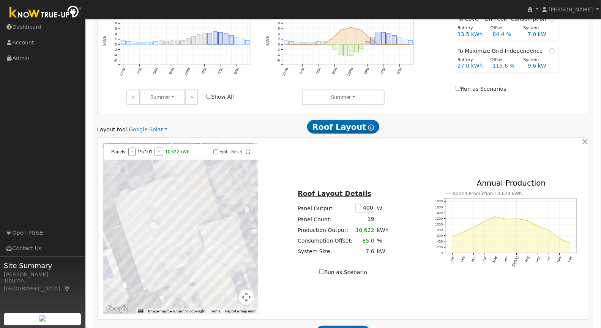
scroll to position [403, 0]
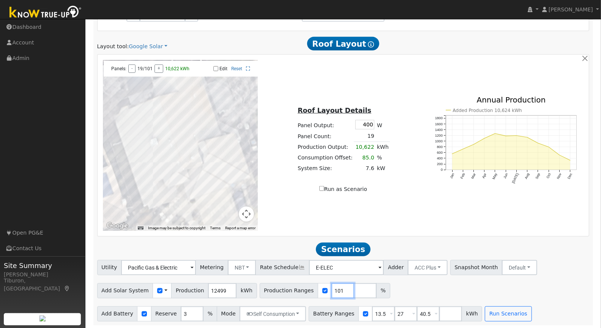
drag, startPoint x: 334, startPoint y: 288, endPoint x: 328, endPoint y: 288, distance: 6.1
click at [331, 288] on input "101" at bounding box center [342, 290] width 23 height 15
drag, startPoint x: 332, startPoint y: 288, endPoint x: 308, endPoint y: 287, distance: 24.3
click at [308, 287] on div "Production Ranges 101 %" at bounding box center [325, 290] width 131 height 15
type input "147"
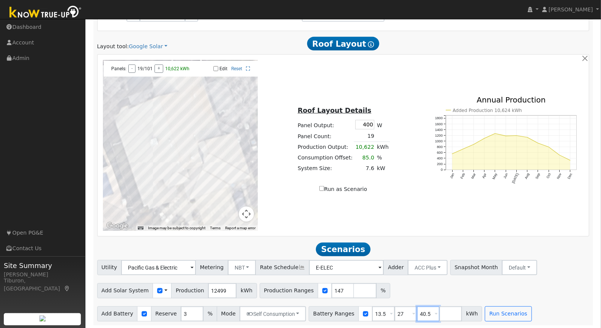
drag, startPoint x: 414, startPoint y: 312, endPoint x: 406, endPoint y: 311, distance: 8.4
click at [406, 311] on div "Battery Ranges 13.5 Overrides Reserve % Mode None None Self Consumption Peak Sa…" at bounding box center [395, 313] width 173 height 15
drag, startPoint x: 395, startPoint y: 312, endPoint x: 376, endPoint y: 313, distance: 19.7
click at [376, 313] on div "Battery Ranges 13.5 Overrides Reserve % Mode None None Self Consumption Peak Sa…" at bounding box center [384, 313] width 151 height 15
type input "24"
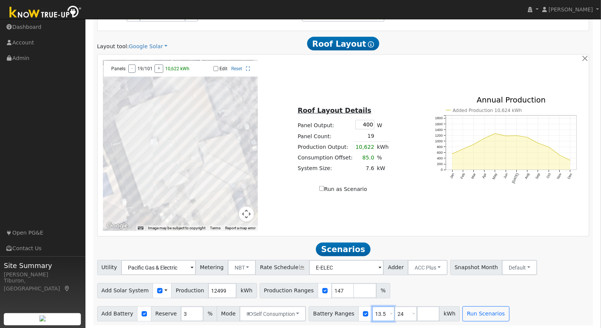
drag, startPoint x: 376, startPoint y: 312, endPoint x: 345, endPoint y: 309, distance: 30.9
click at [345, 309] on div "Battery Ranges 13.5 Overrides Reserve % Mode None None Self Consumption Peak Sa…" at bounding box center [384, 313] width 151 height 15
type input "24"
click at [452, 313] on button "Run Scenarios" at bounding box center [463, 313] width 47 height 15
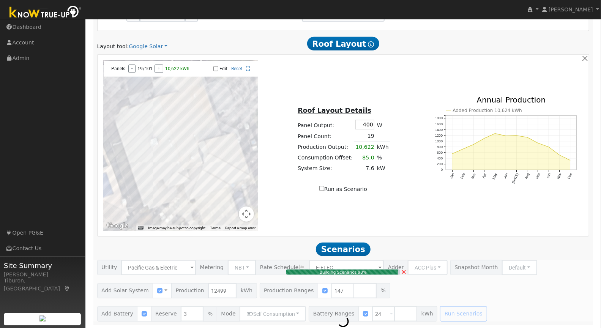
type input "12.2"
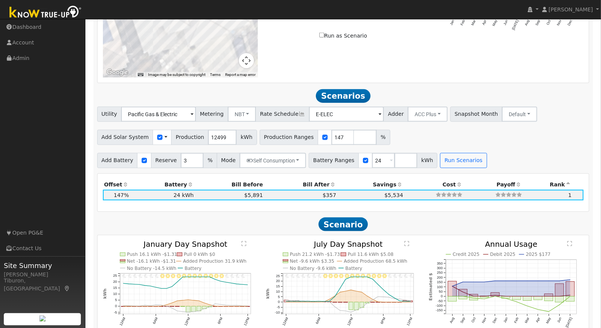
scroll to position [621, 0]
